Goal: Navigation & Orientation: Find specific page/section

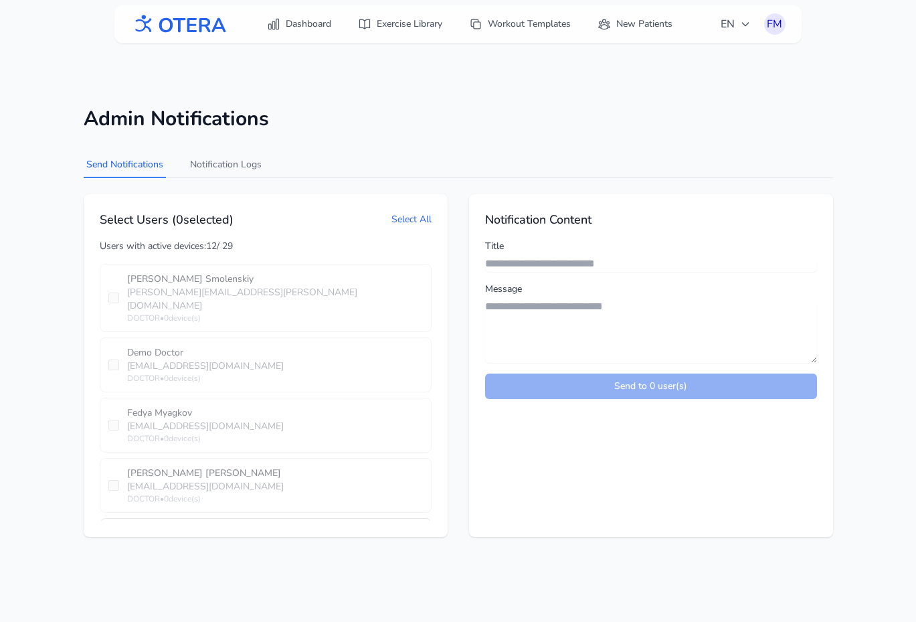
scroll to position [1080, 0]
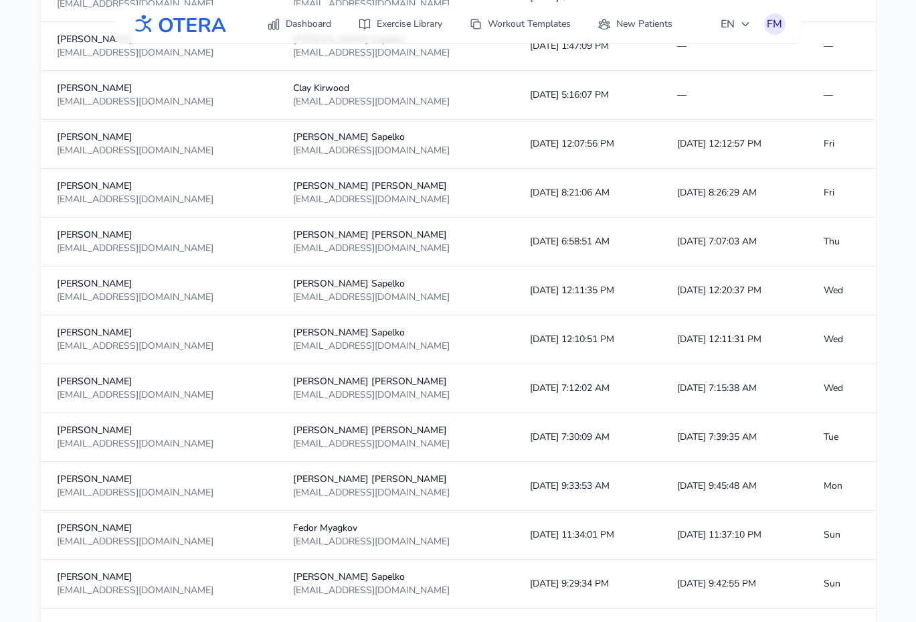
scroll to position [538, 0]
